Goal: Task Accomplishment & Management: Manage account settings

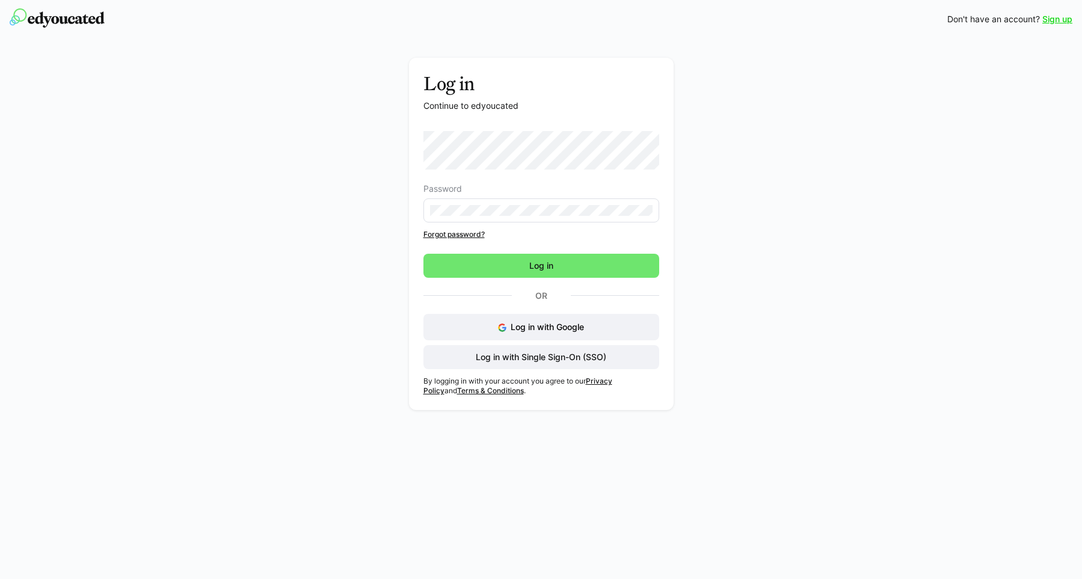
click at [1064, 20] on link "Sign up" at bounding box center [1057, 19] width 30 height 12
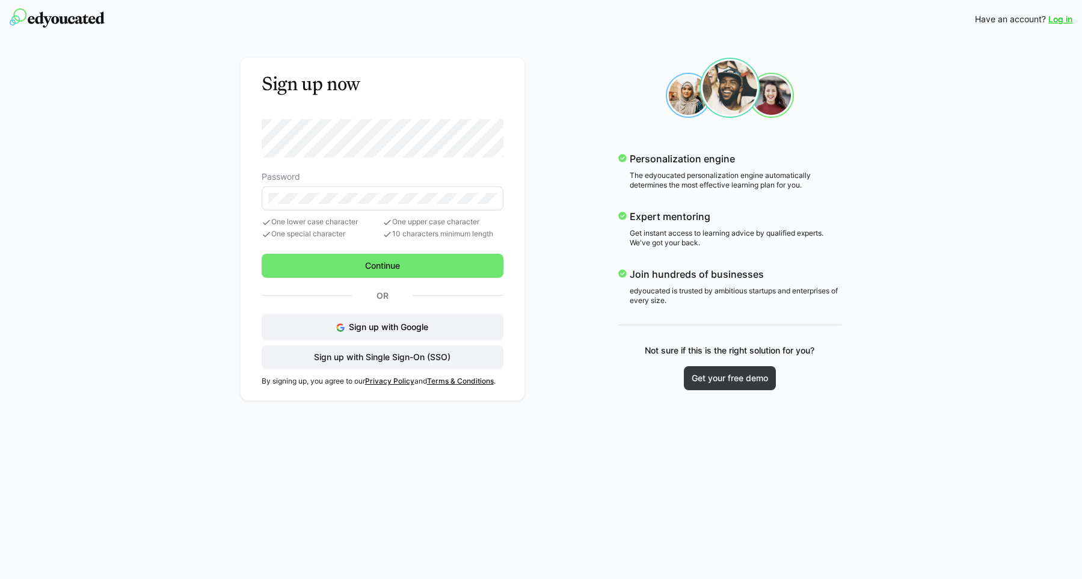
click at [161, 354] on div "Sign up now Password One lower case character One special character One upper c…" at bounding box center [541, 223] width 1082 height 371
click at [576, 160] on div "Sign up now Password One lower case character One special character One upper c…" at bounding box center [541, 229] width 695 height 360
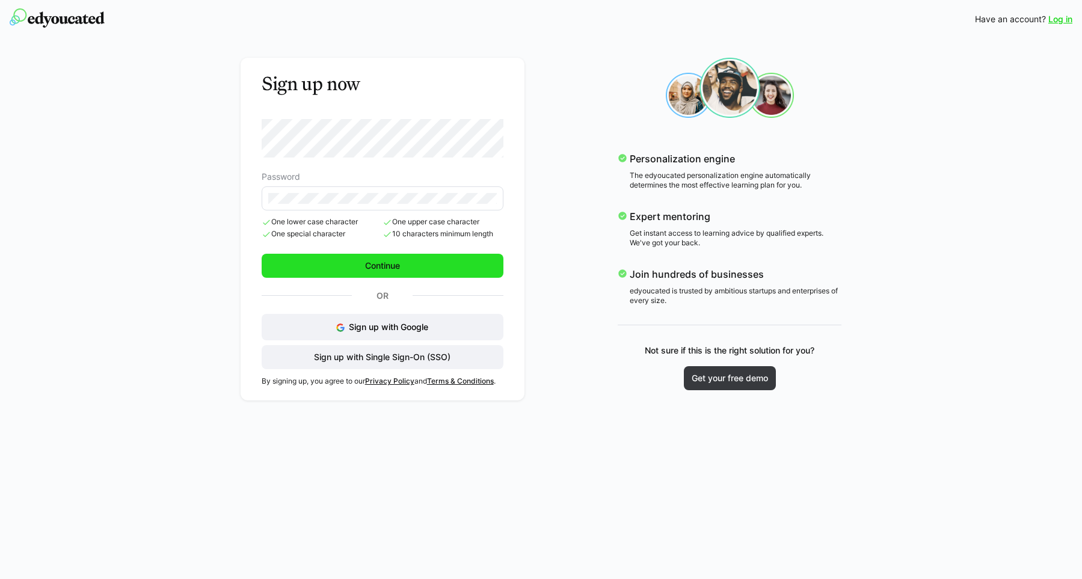
click at [365, 268] on span "Continue" at bounding box center [382, 266] width 38 height 12
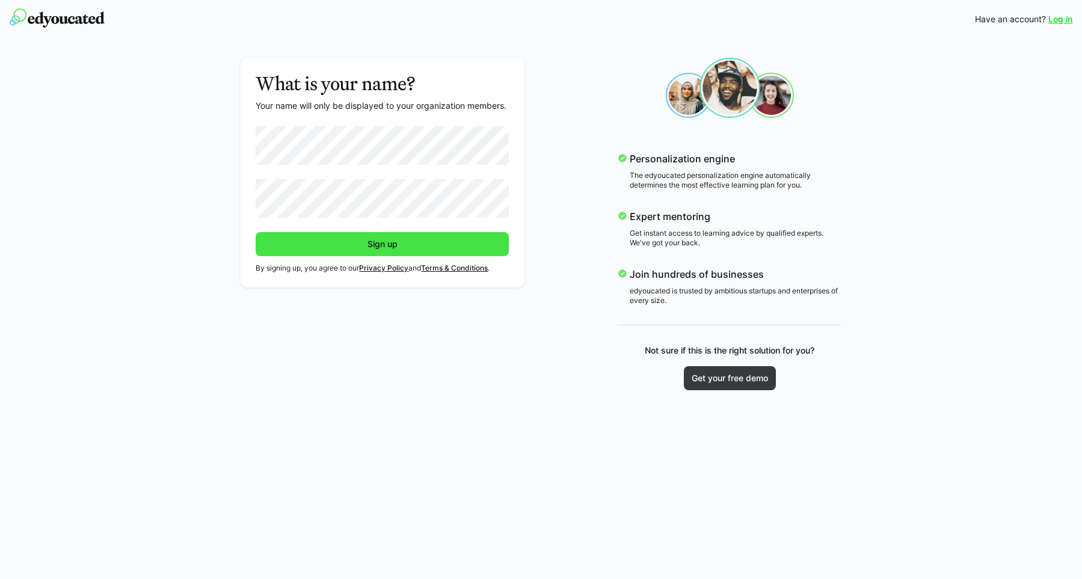
click at [379, 245] on span "Sign up" at bounding box center [383, 244] width 34 height 12
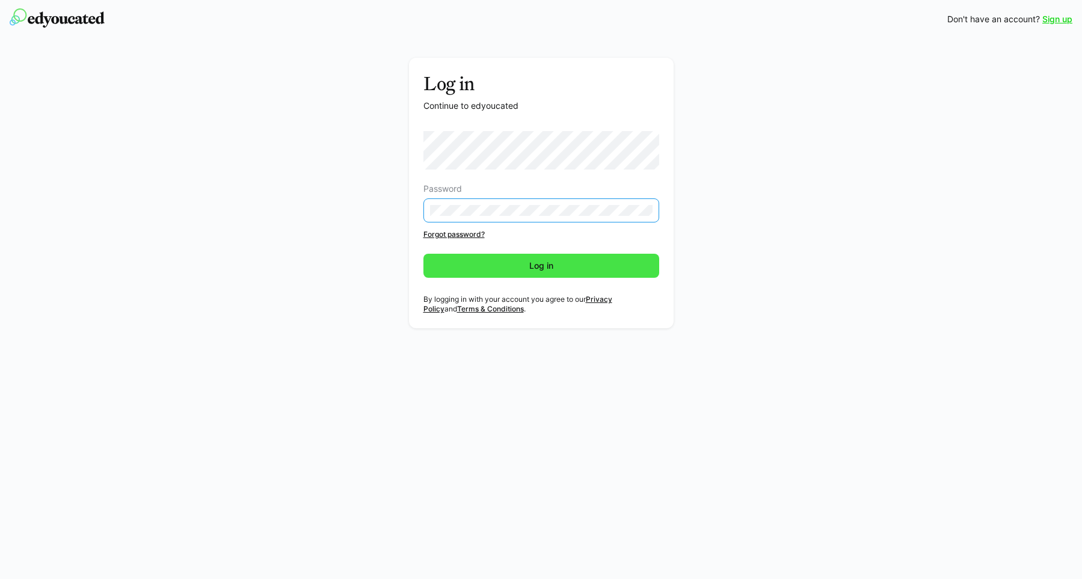
click at [538, 263] on span "Log in" at bounding box center [542, 266] width 28 height 12
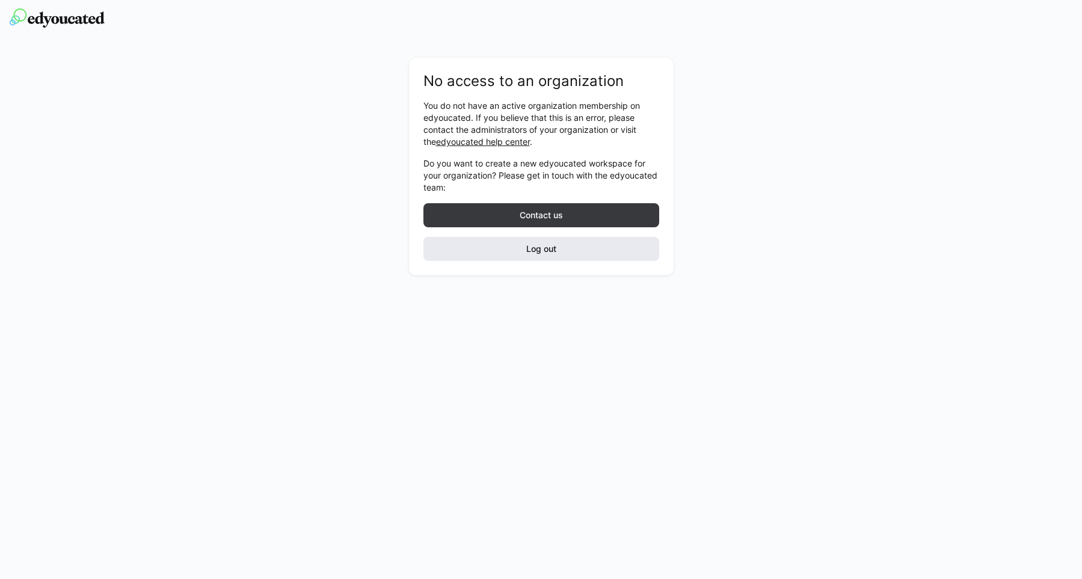
click at [552, 254] on span "Log out" at bounding box center [542, 249] width 34 height 12
